Goal: Task Accomplishment & Management: Use online tool/utility

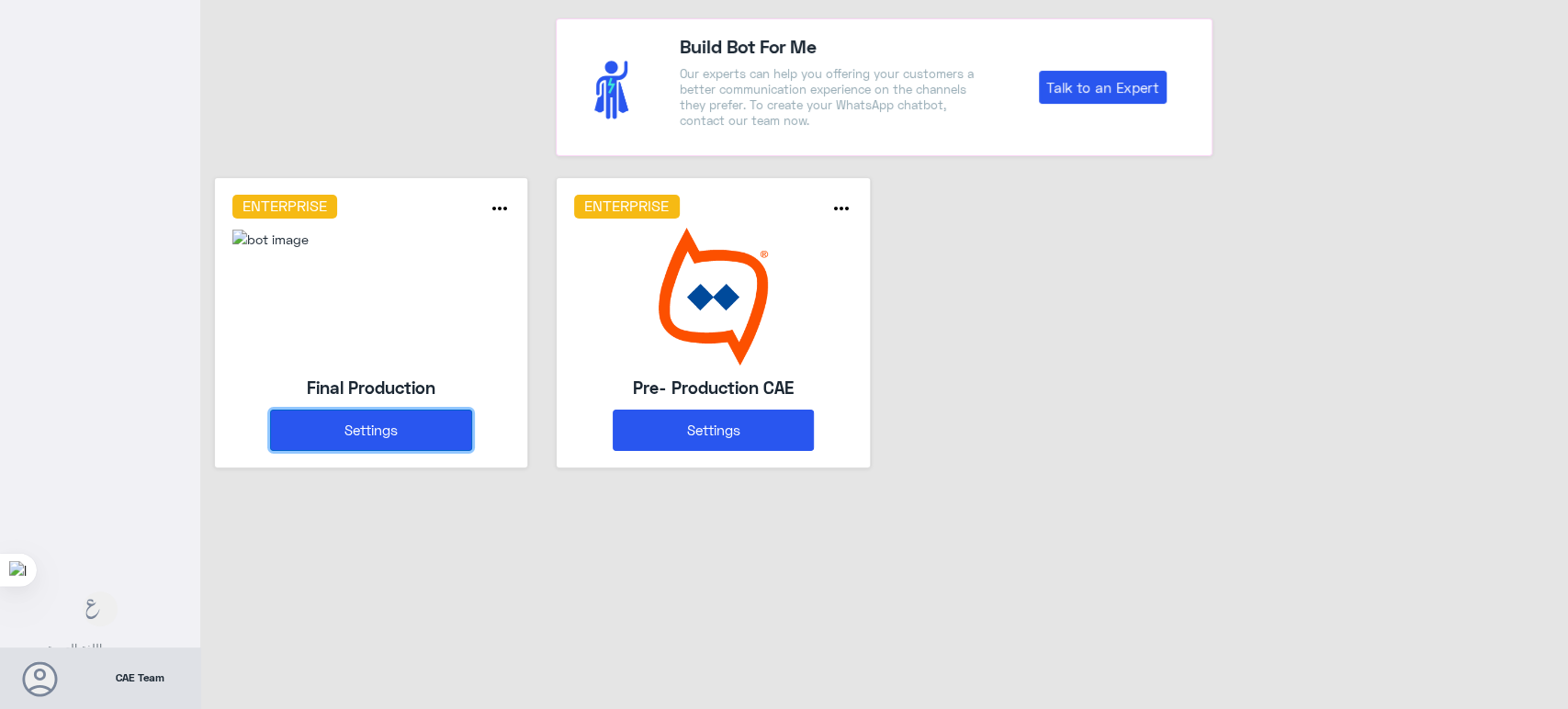
click at [460, 431] on button "Settings" at bounding box center [371, 430] width 202 height 42
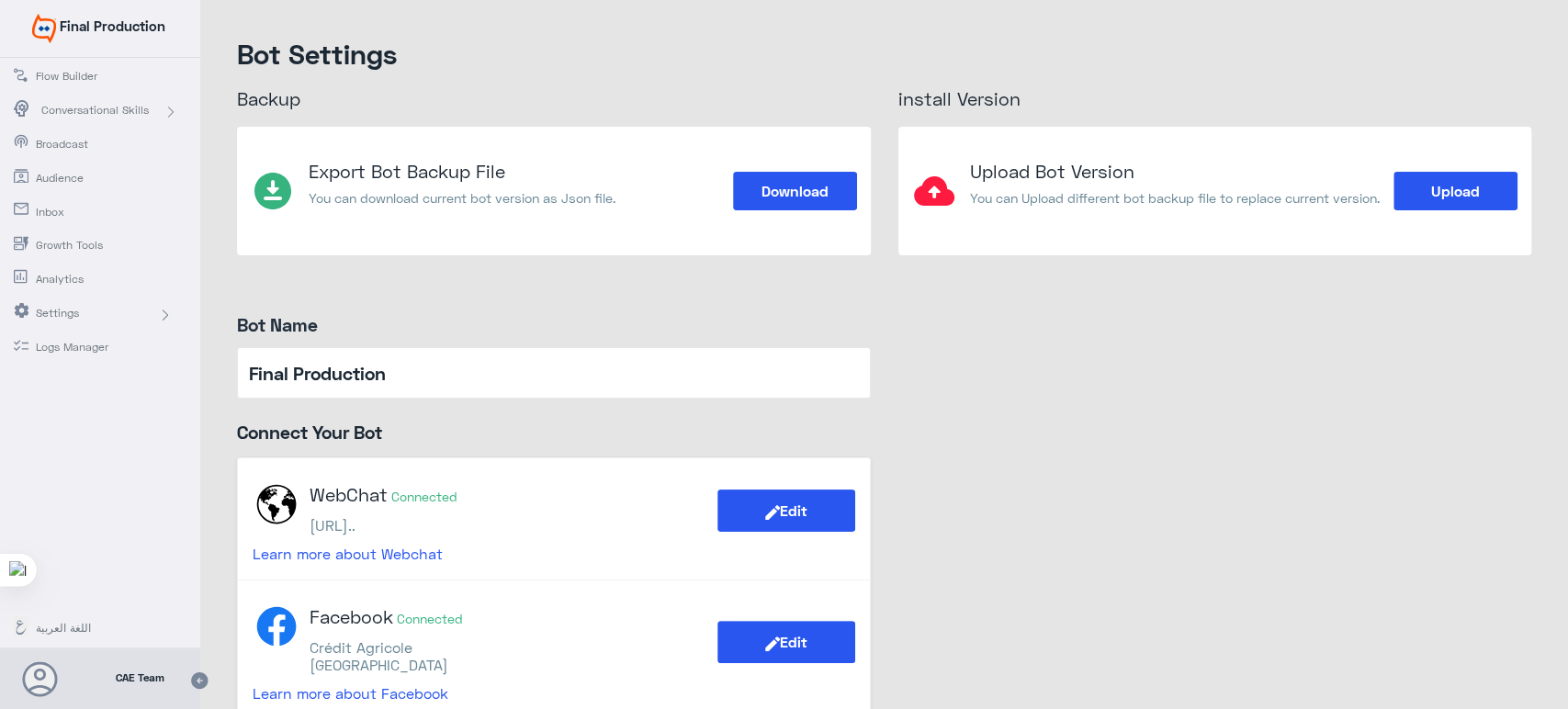
click at [129, 109] on span "Conversational Skills" at bounding box center [95, 110] width 108 height 17
click at [71, 79] on span "Flow Builder" at bounding box center [89, 76] width 108 height 17
